Goal: Information Seeking & Learning: Learn about a topic

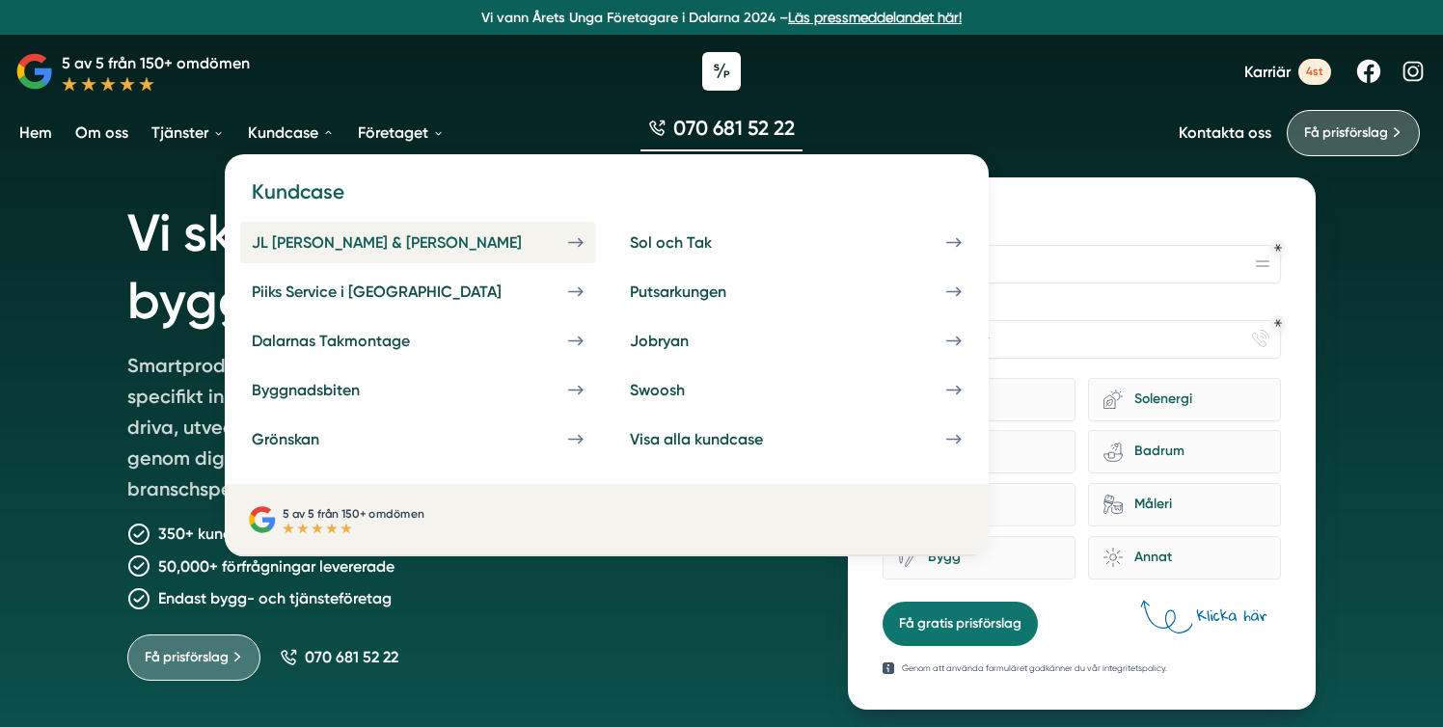
click at [312, 241] on div "JL [PERSON_NAME] & [PERSON_NAME]" at bounding box center [410, 242] width 316 height 18
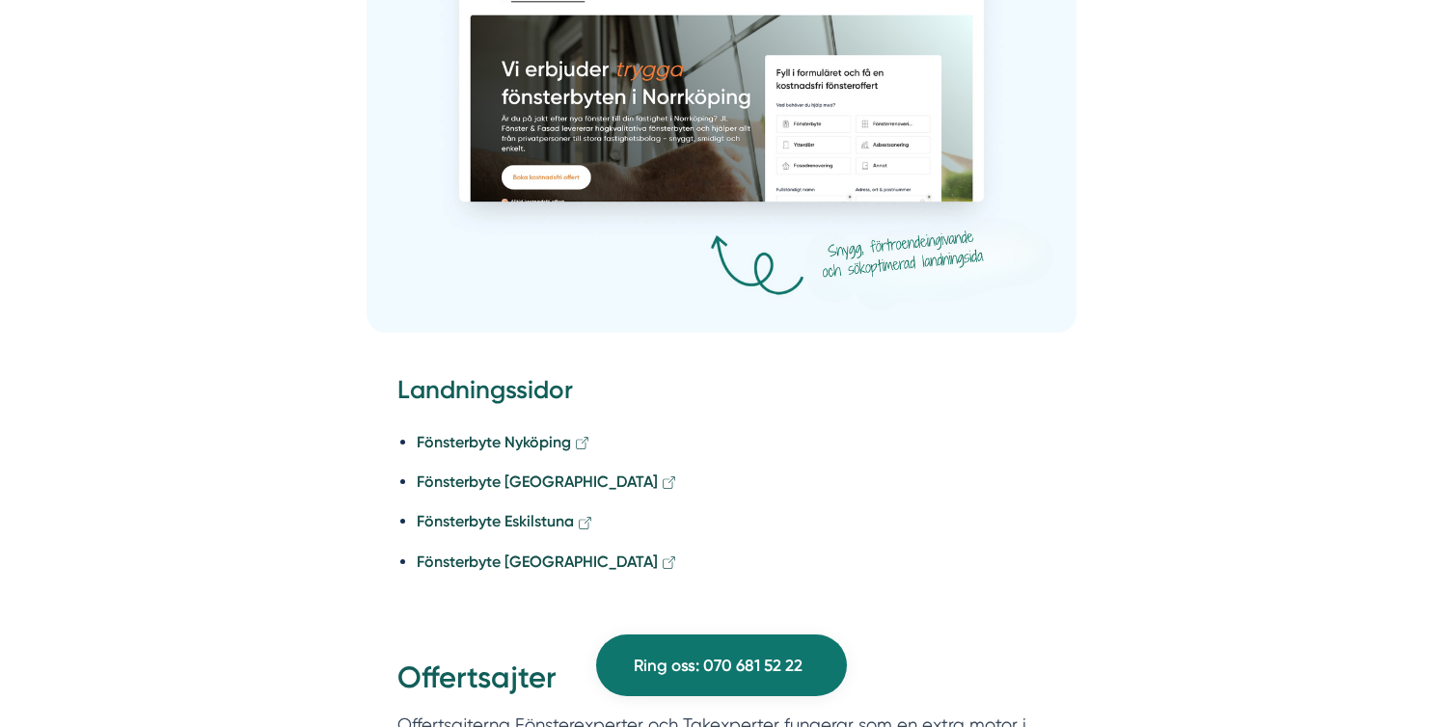
scroll to position [3795, 0]
click at [493, 432] on strong "Fönsterbyte Nyköping" at bounding box center [494, 441] width 154 height 18
click at [540, 472] on strong "Fönsterbyte Linköping" at bounding box center [537, 481] width 241 height 18
click at [537, 511] on strong "Fönsterbyte Eskilstuna" at bounding box center [495, 520] width 157 height 18
click at [534, 552] on strong "Fönsterbyte Norrköping" at bounding box center [537, 561] width 241 height 18
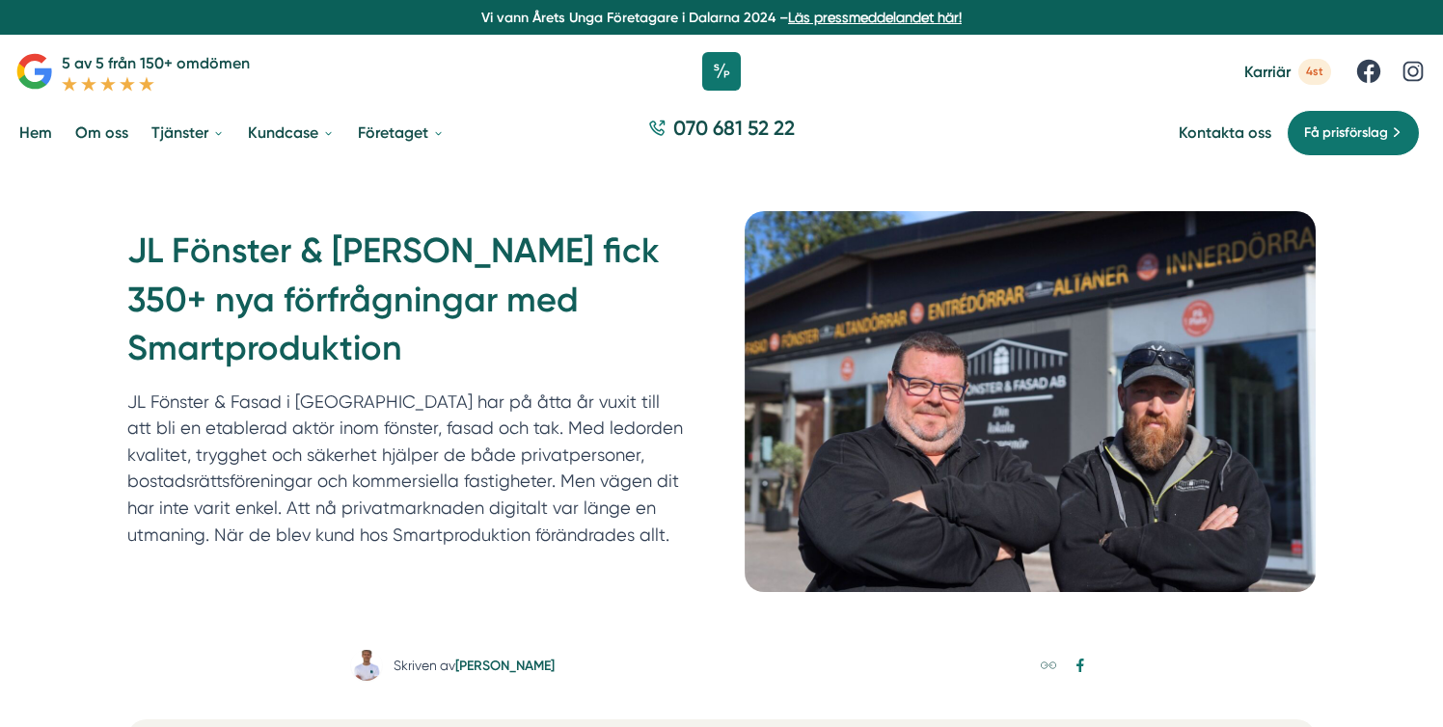
scroll to position [0, 0]
click at [396, 227] on h1 "JL Fönster & Fasad fick 350+ nya förfrågningar med Smartproduktion" at bounding box center [412, 307] width 571 height 161
click at [732, 75] on icon at bounding box center [722, 71] width 48 height 48
